Goal: Navigation & Orientation: Find specific page/section

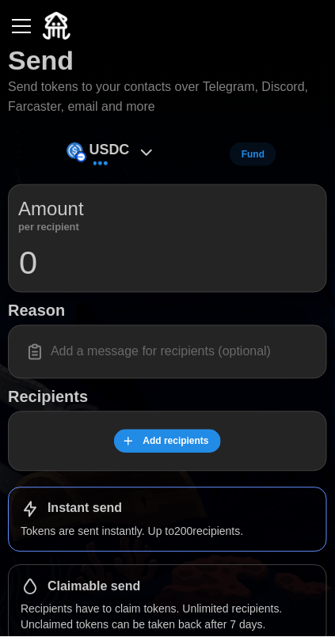
scroll to position [70, 0]
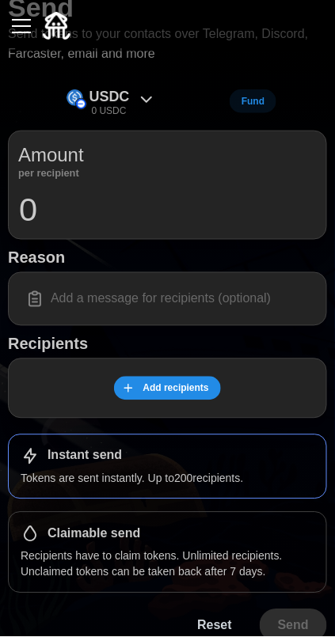
click at [272, 555] on p "Recipients have to claim tokens. Unlimited recipients. Unclaimed tokens can be …" at bounding box center [168, 564] width 294 height 32
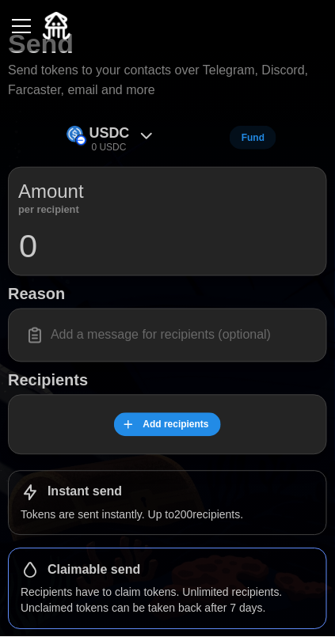
scroll to position [0, 0]
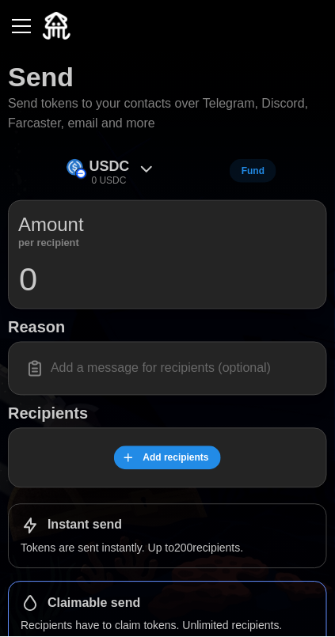
click at [145, 168] on icon at bounding box center [146, 169] width 19 height 19
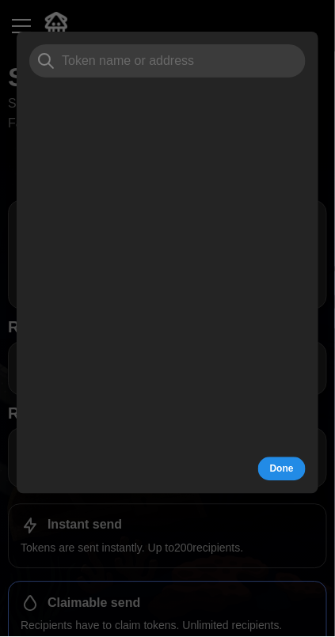
click at [311, 535] on div at bounding box center [167, 318] width 335 height 637
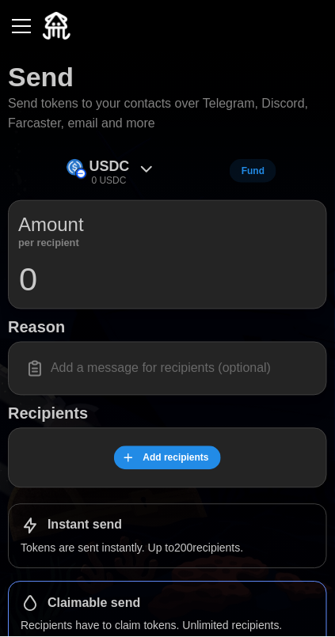
click at [28, 36] on button "button" at bounding box center [21, 26] width 27 height 27
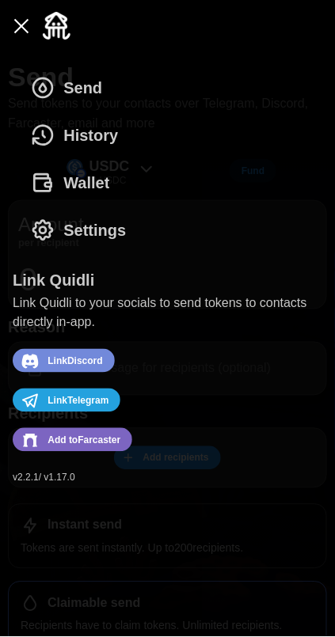
click at [104, 142] on span "History" at bounding box center [90, 135] width 55 height 46
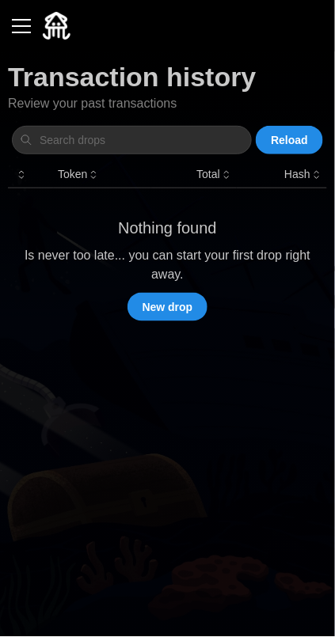
click at [29, 27] on div "button" at bounding box center [21, 26] width 19 height 2
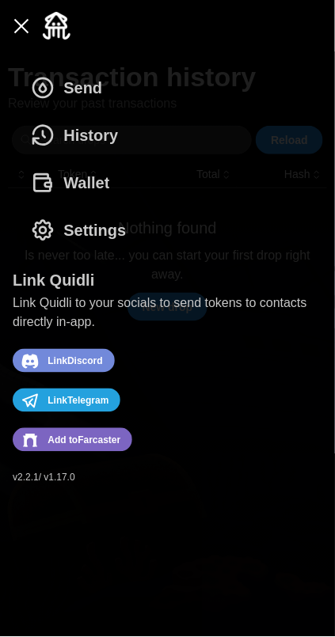
click at [102, 174] on span "Wallet" at bounding box center [86, 183] width 46 height 46
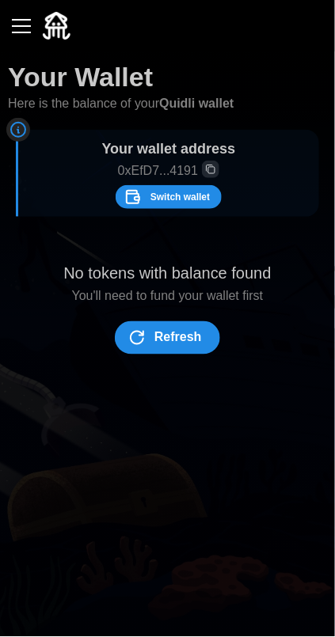
click at [24, 28] on button "button" at bounding box center [21, 26] width 27 height 27
